Goal: Navigation & Orientation: Understand site structure

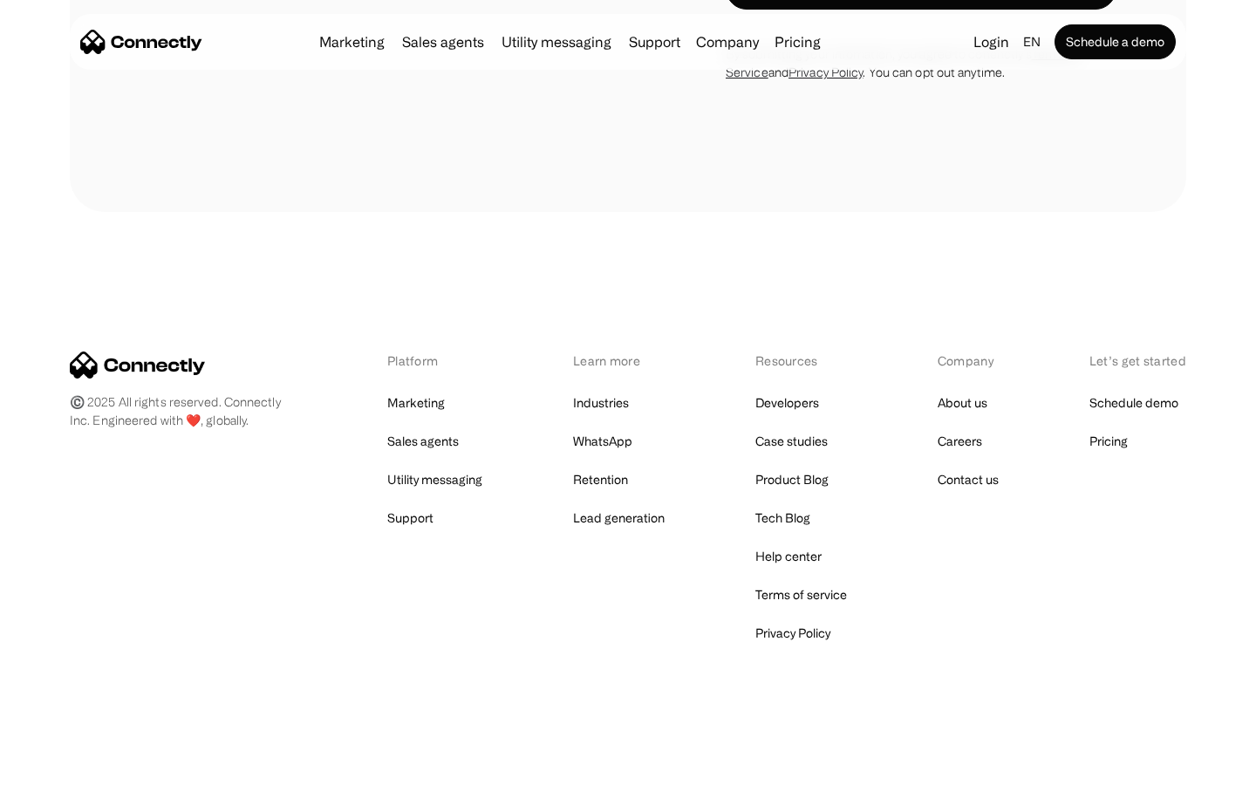
scroll to position [1182, 0]
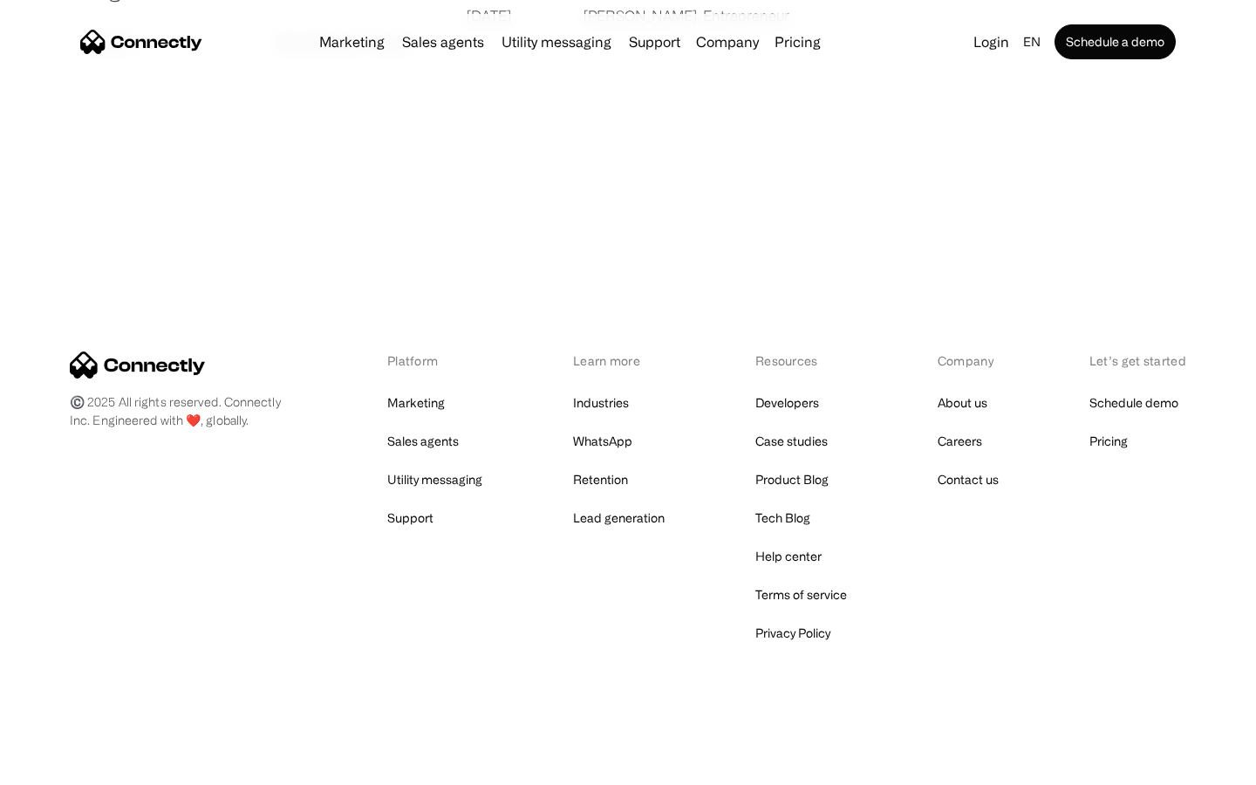
scroll to position [3350, 0]
